Goal: Task Accomplishment & Management: Manage account settings

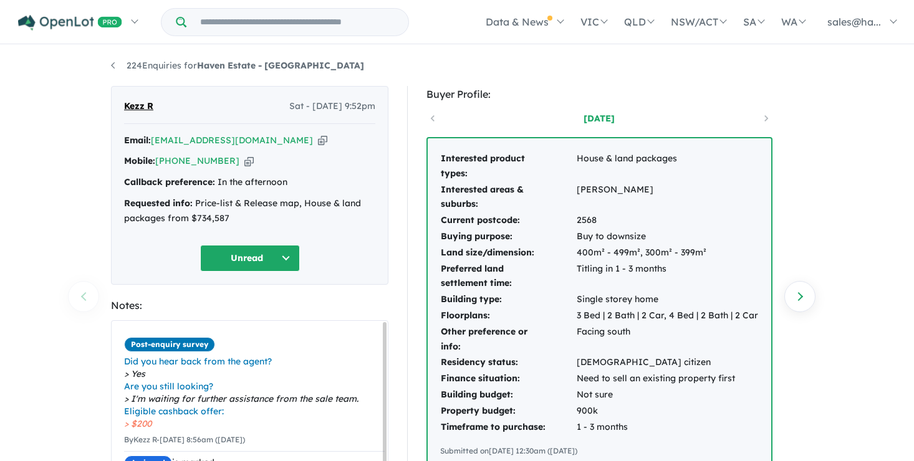
scroll to position [62, 0]
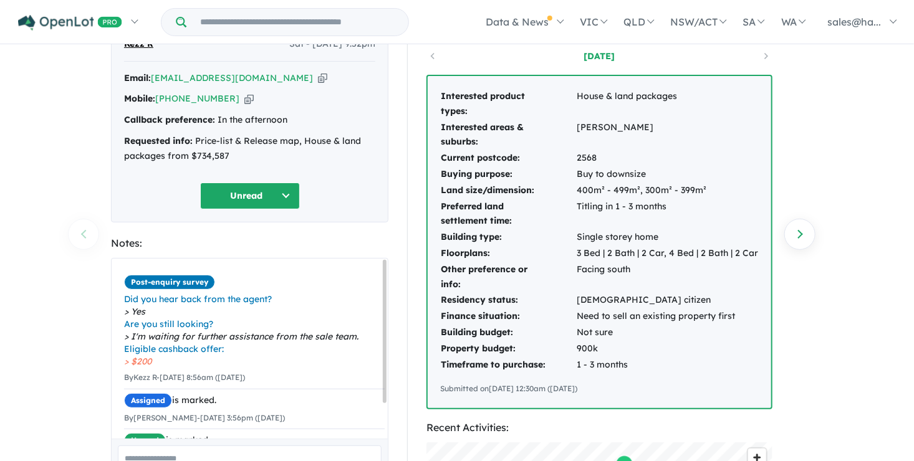
click at [286, 190] on button "Unread" at bounding box center [250, 196] width 100 height 27
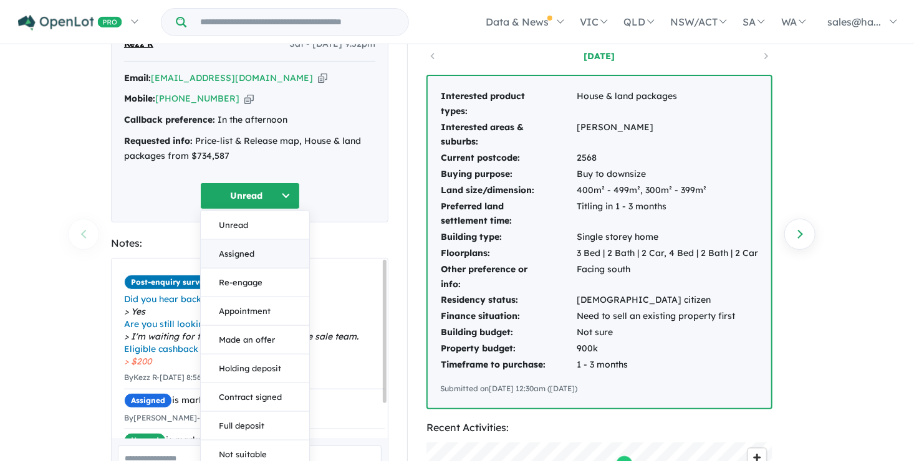
click at [254, 251] on button "Assigned" at bounding box center [255, 253] width 108 height 29
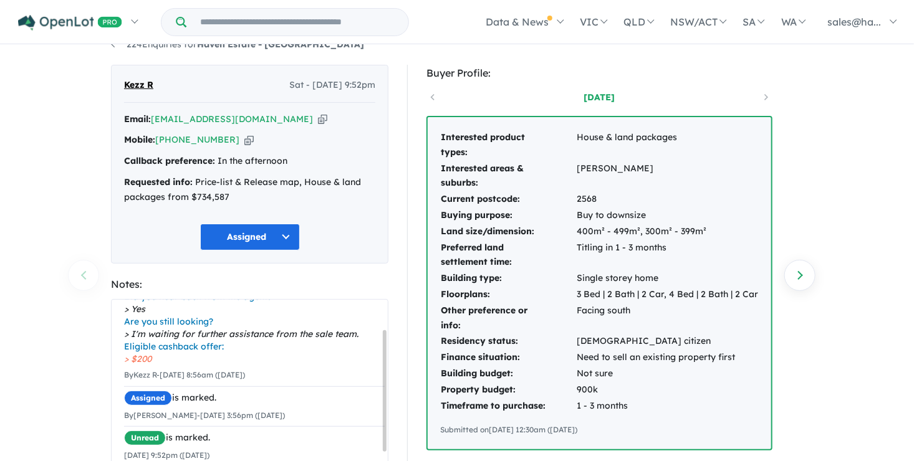
scroll to position [0, 0]
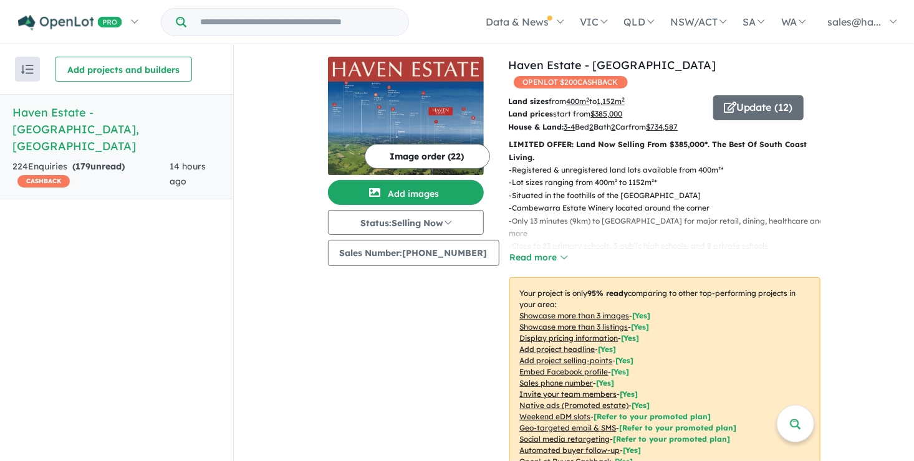
scroll to position [562, 0]
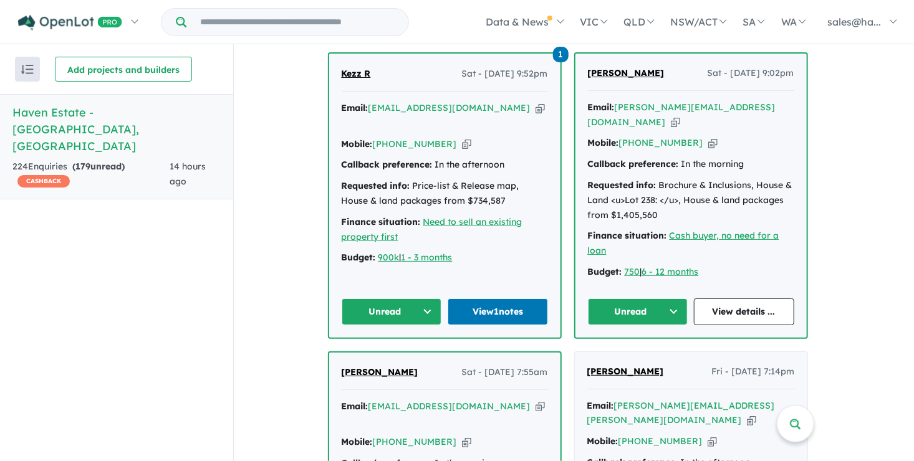
click at [678, 299] on button "Unread" at bounding box center [638, 312] width 100 height 27
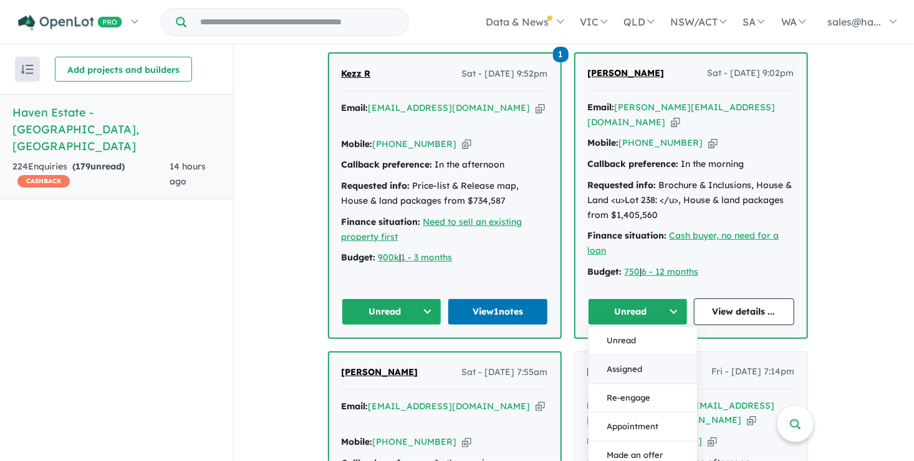
click at [634, 356] on button "Assigned" at bounding box center [642, 370] width 108 height 29
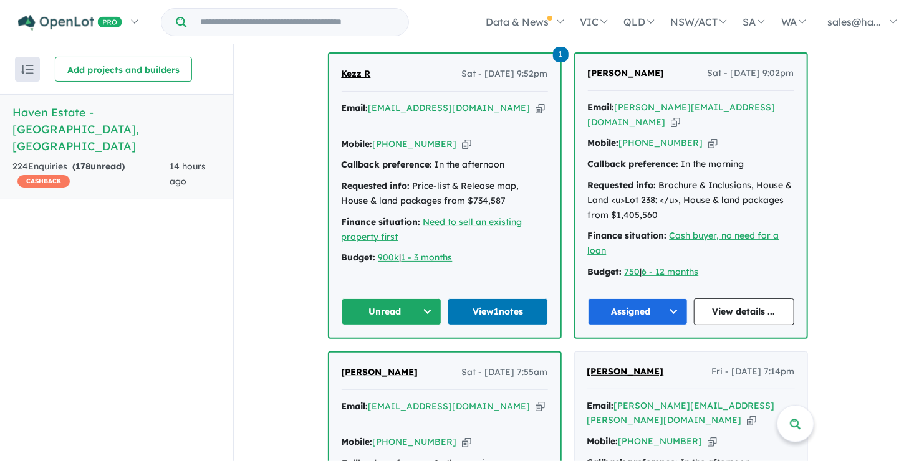
click at [636, 299] on button "Assigned" at bounding box center [638, 312] width 100 height 27
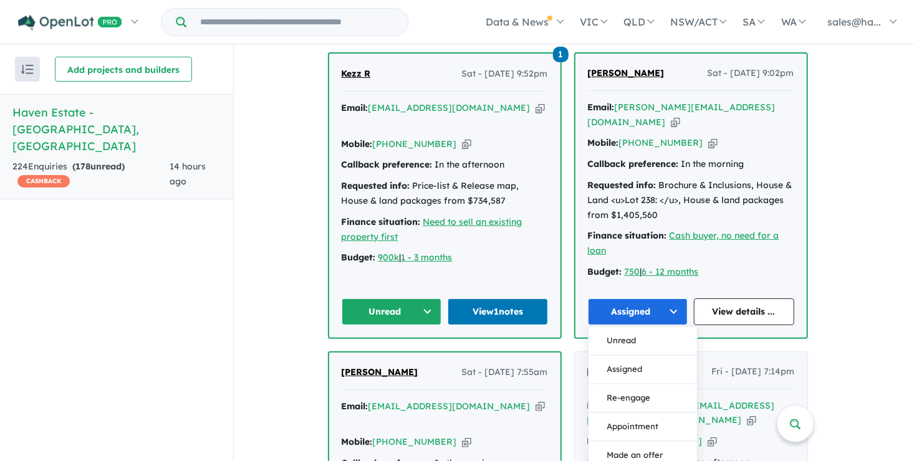
click at [433, 299] on button "Unread" at bounding box center [392, 312] width 100 height 27
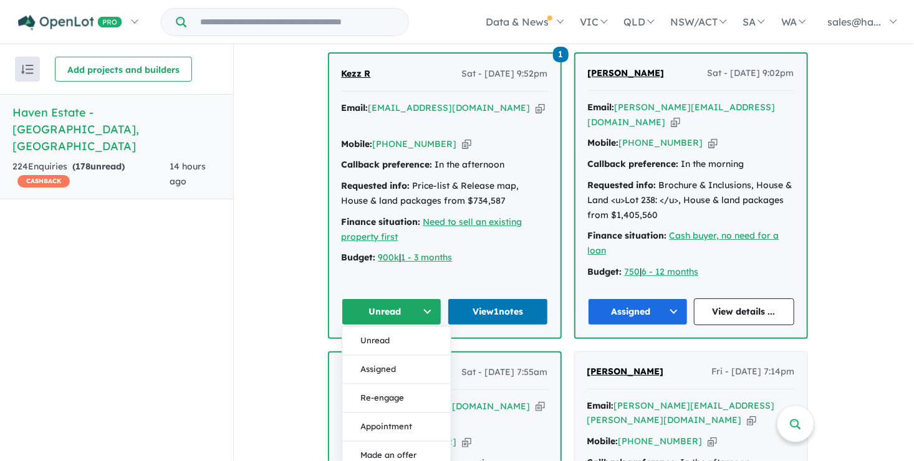
click at [402, 356] on button "Assigned" at bounding box center [396, 370] width 108 height 29
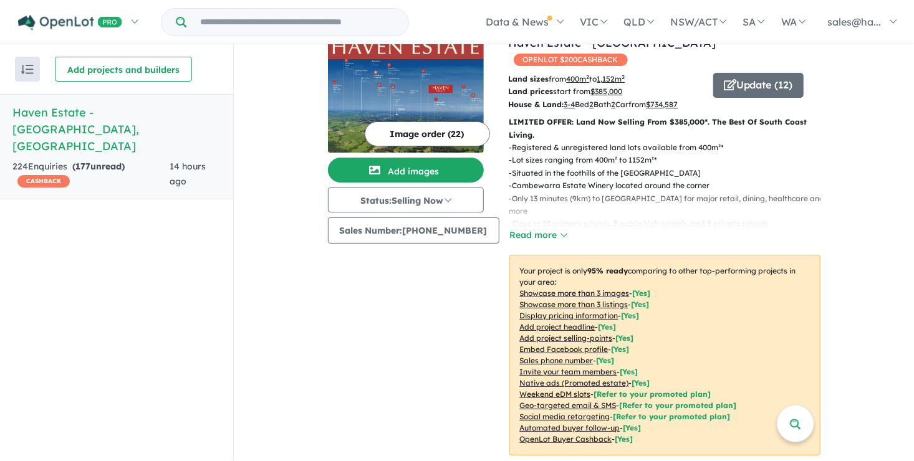
scroll to position [1, 0]
